Goal: Task Accomplishment & Management: Use online tool/utility

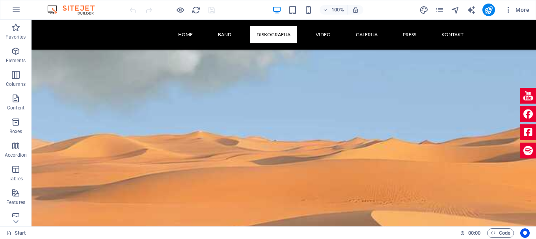
scroll to position [1938, 0]
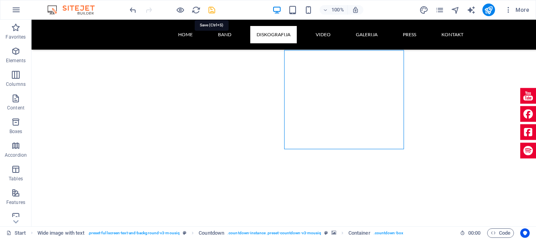
click at [213, 11] on icon "save" at bounding box center [211, 10] width 9 height 9
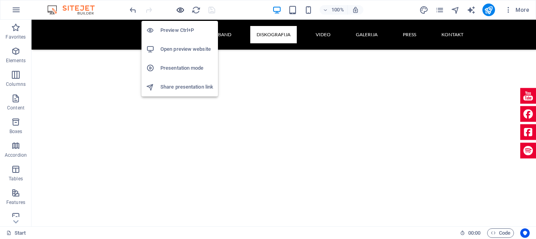
click at [181, 8] on icon "button" at bounding box center [180, 10] width 9 height 9
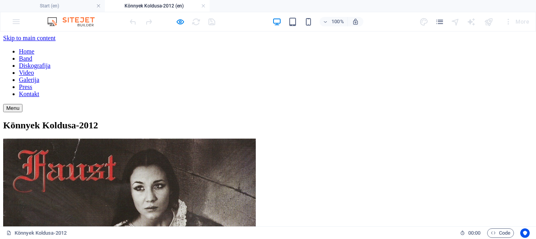
scroll to position [0, 0]
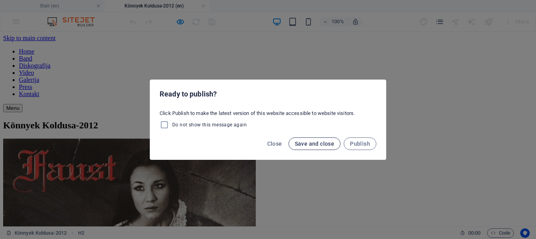
click at [313, 143] on span "Save and close" at bounding box center [315, 144] width 40 height 6
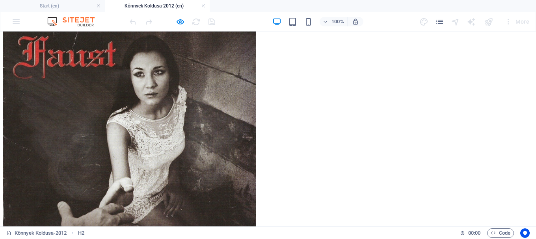
scroll to position [52, 0]
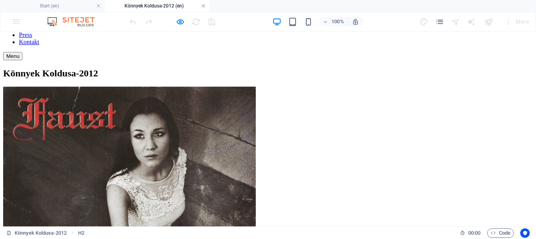
click at [204, 6] on link at bounding box center [203, 5] width 5 height 7
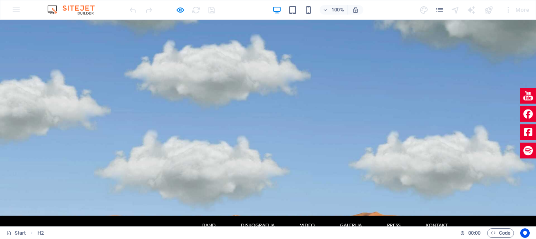
scroll to position [241, 0]
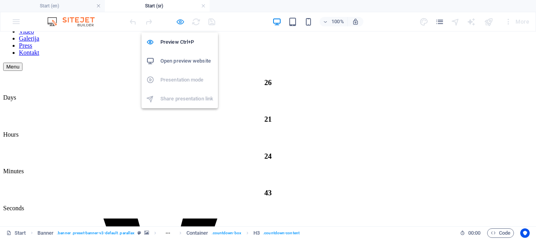
click at [182, 22] on icon "button" at bounding box center [180, 21] width 9 height 9
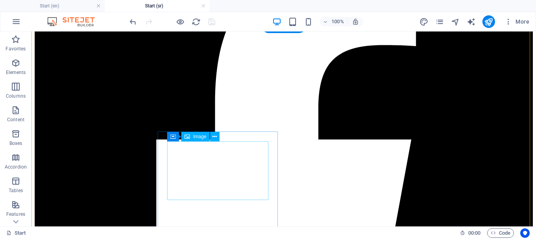
scroll to position [1904, 0]
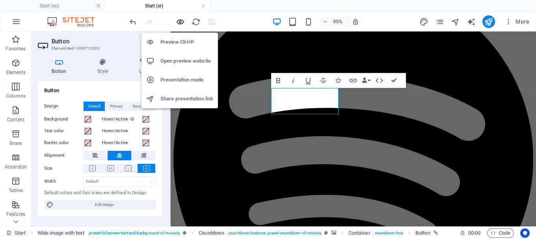
click at [181, 22] on icon "button" at bounding box center [180, 21] width 9 height 9
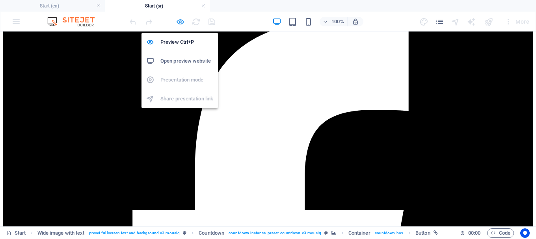
click at [180, 21] on icon "button" at bounding box center [180, 21] width 9 height 9
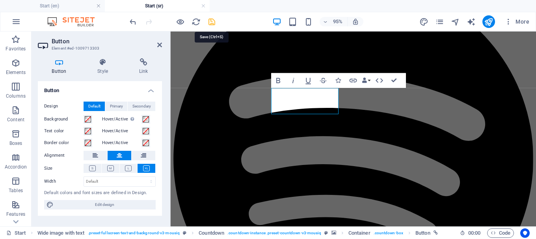
click at [213, 21] on icon "save" at bounding box center [211, 21] width 9 height 9
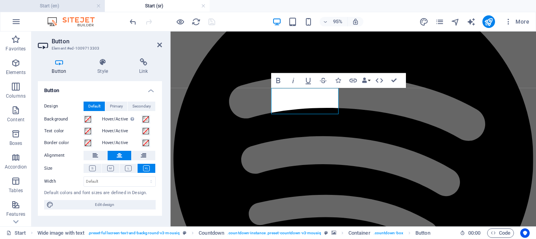
click at [67, 7] on h4 "Start (en)" at bounding box center [52, 6] width 105 height 9
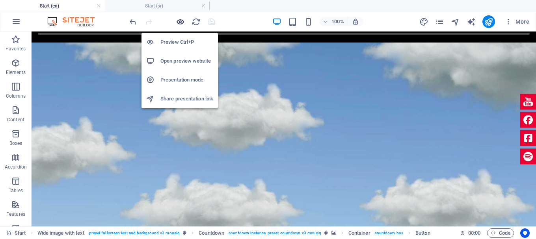
click at [180, 21] on icon "button" at bounding box center [180, 21] width 9 height 9
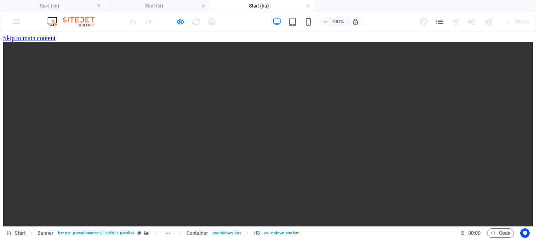
scroll to position [531, 0]
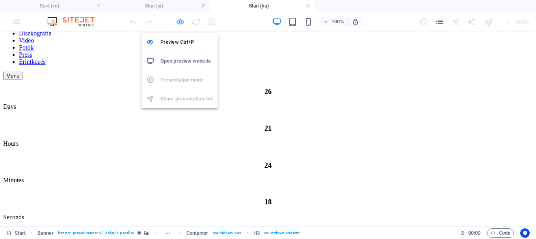
click at [181, 21] on icon "button" at bounding box center [180, 21] width 9 height 9
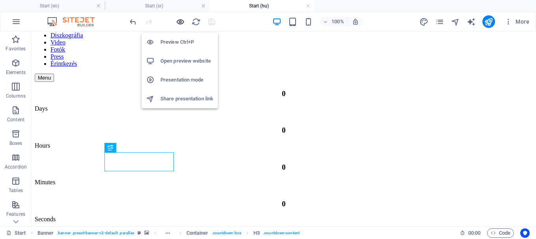
click at [181, 21] on icon "button" at bounding box center [180, 21] width 9 height 9
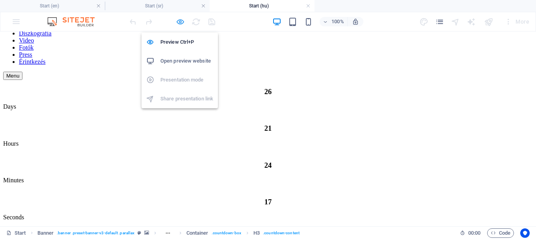
click at [181, 21] on icon "button" at bounding box center [180, 21] width 9 height 9
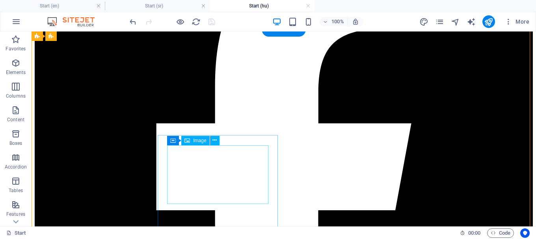
scroll to position [1933, 0]
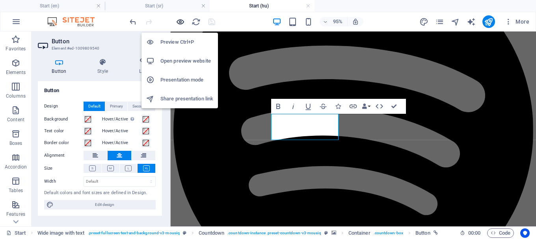
click at [179, 19] on icon "button" at bounding box center [180, 21] width 9 height 9
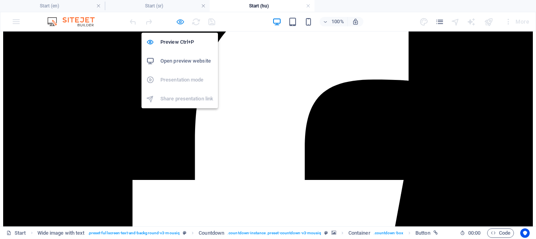
click at [179, 23] on icon "button" at bounding box center [180, 21] width 9 height 9
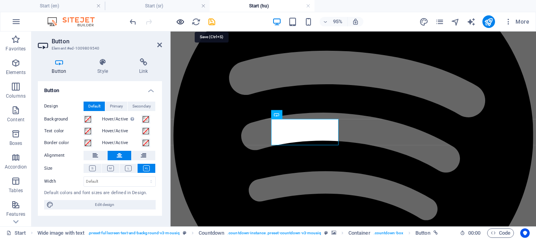
click at [210, 24] on icon "save" at bounding box center [211, 21] width 9 height 9
